Goal: Information Seeking & Learning: Learn about a topic

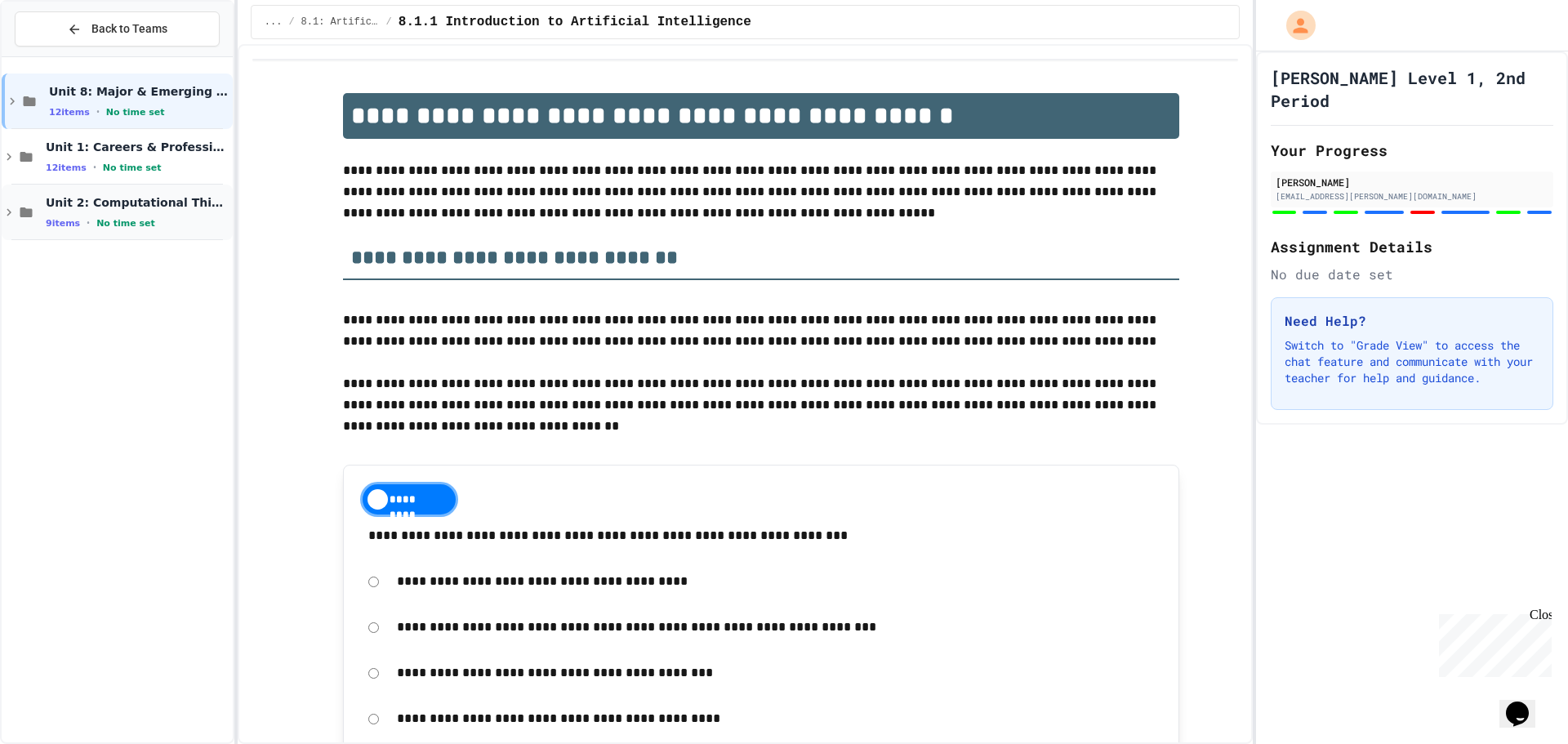
click at [119, 201] on span "Unit 2: Computational Thinking & Problem-Solving" at bounding box center [138, 203] width 184 height 14
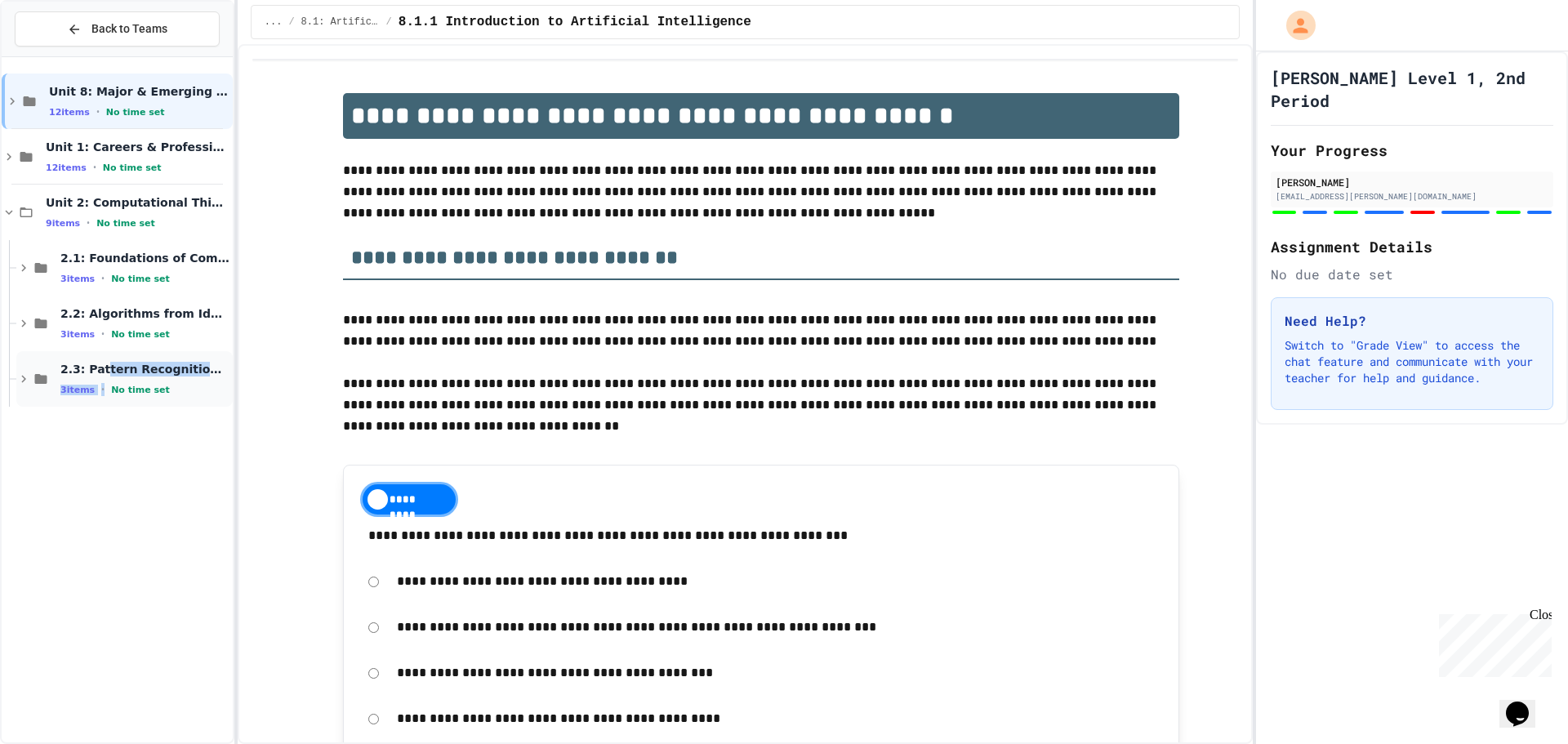
click at [100, 383] on div "2.3: Pattern Recognition & Decomposition 3 items • No time set" at bounding box center [145, 379] width 169 height 34
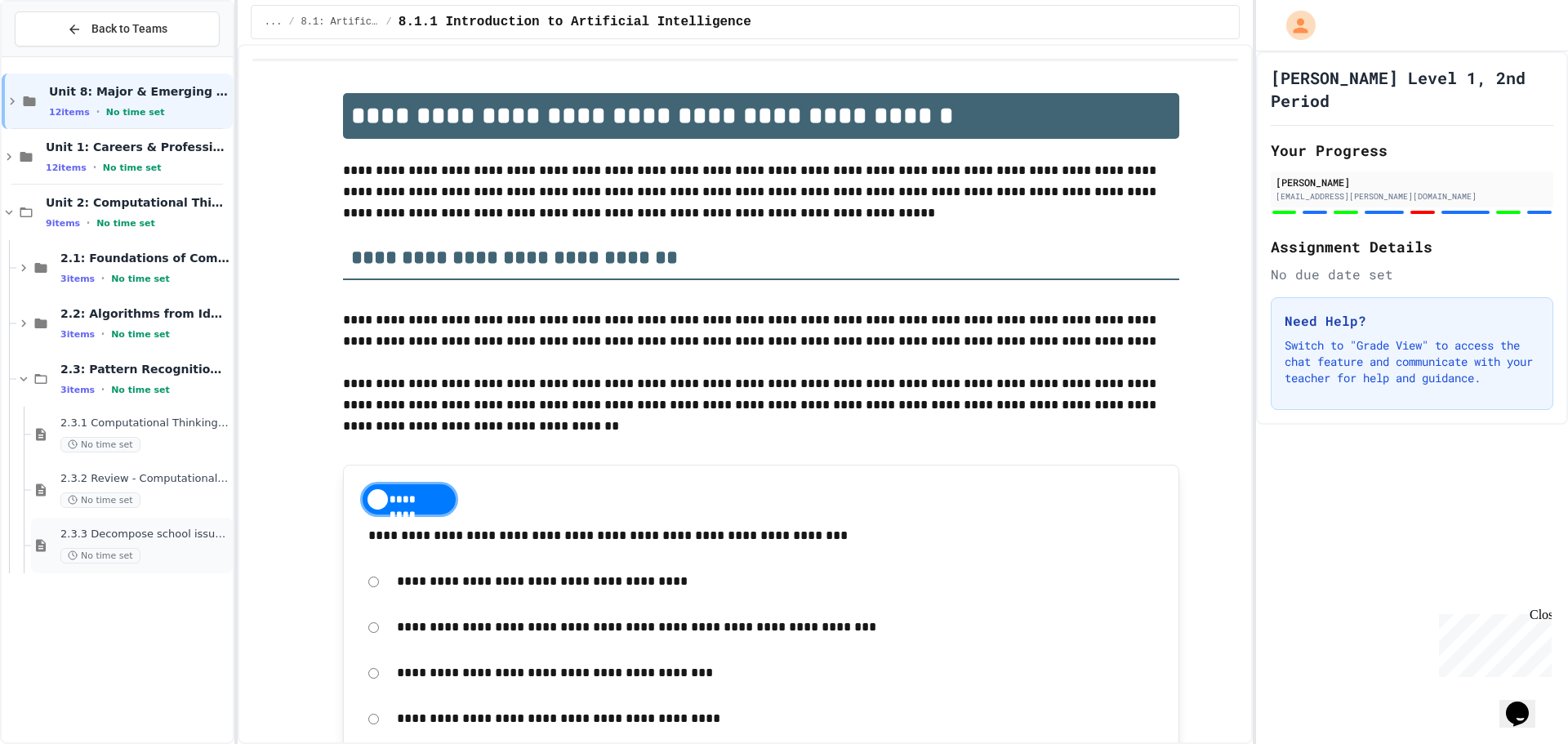
click at [102, 534] on span "2.3.3 Decompose school issue using CT" at bounding box center [145, 534] width 169 height 14
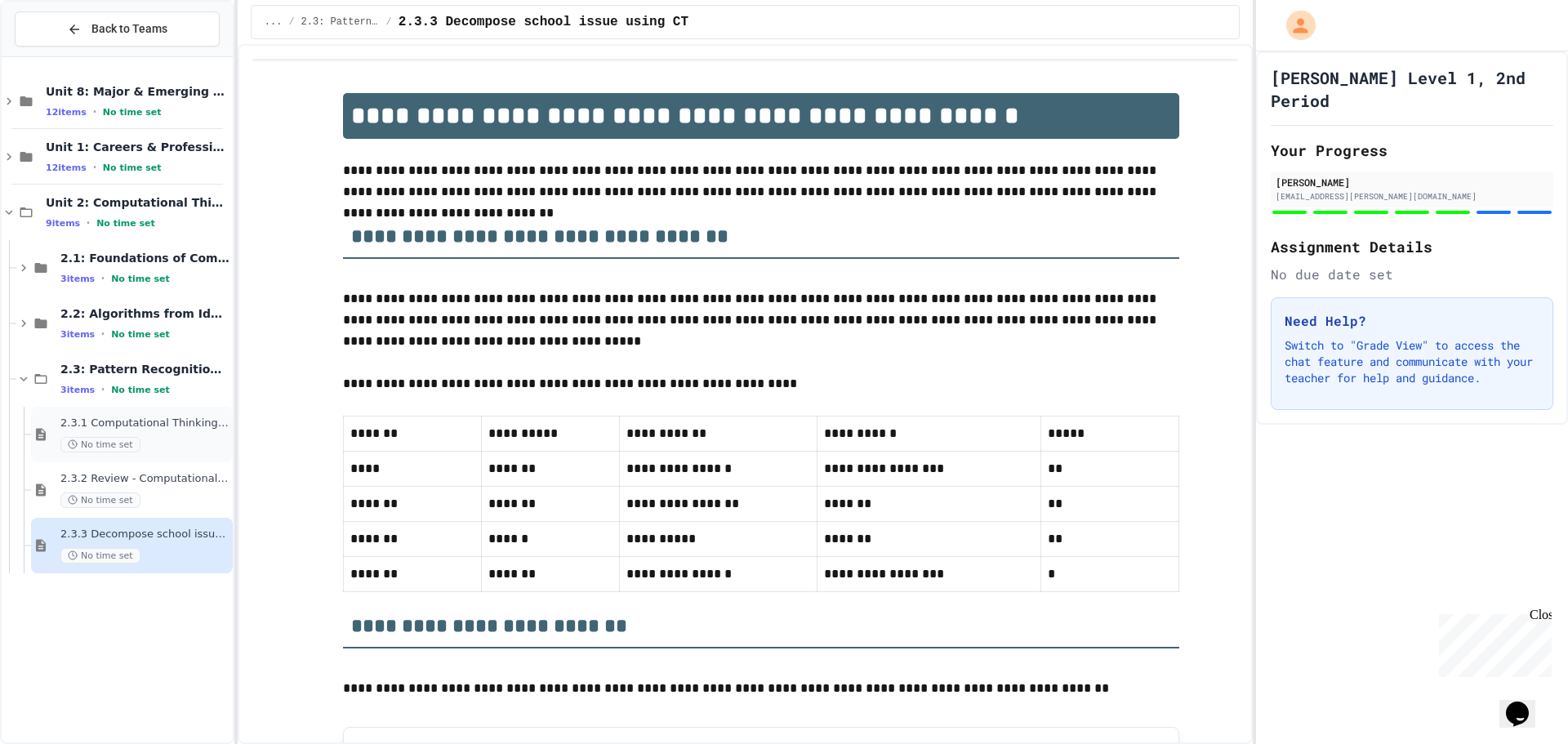
click at [109, 432] on div "2.3.1 Computational Thinking - Your Problem-Solving Toolkit No time set" at bounding box center [145, 434] width 169 height 36
